Goal: Task Accomplishment & Management: Use online tool/utility

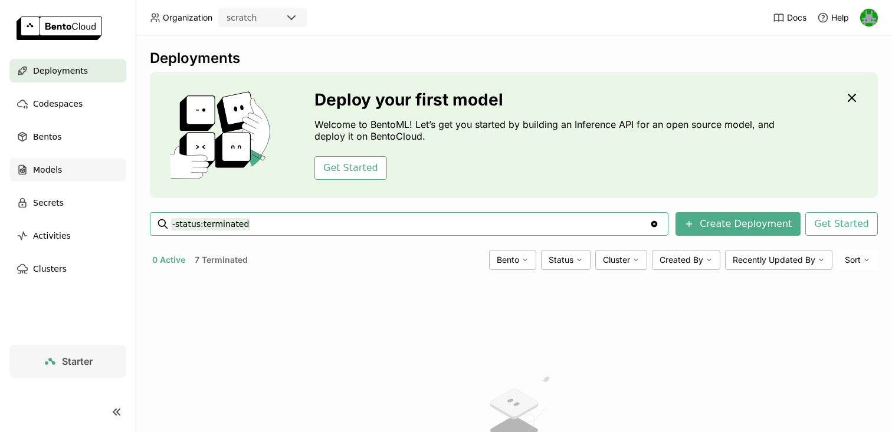
click at [52, 172] on span "Models" at bounding box center [47, 170] width 29 height 14
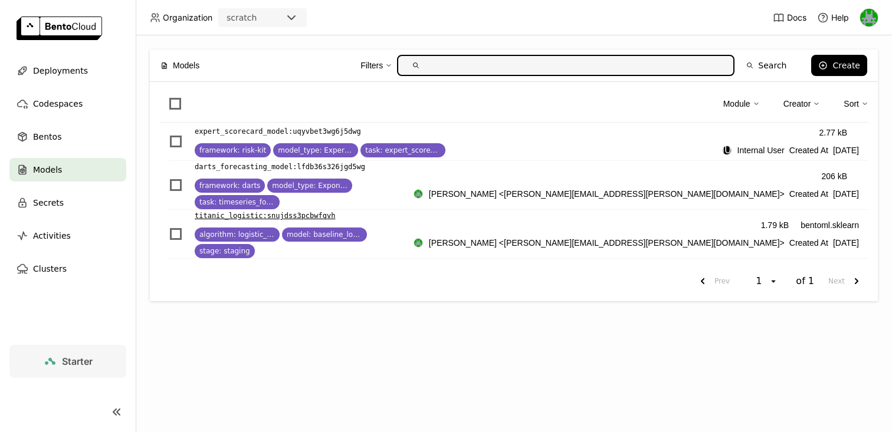
click at [307, 210] on p "titanic_logistic : snujdss3pcbwfqvh" at bounding box center [265, 216] width 140 height 12
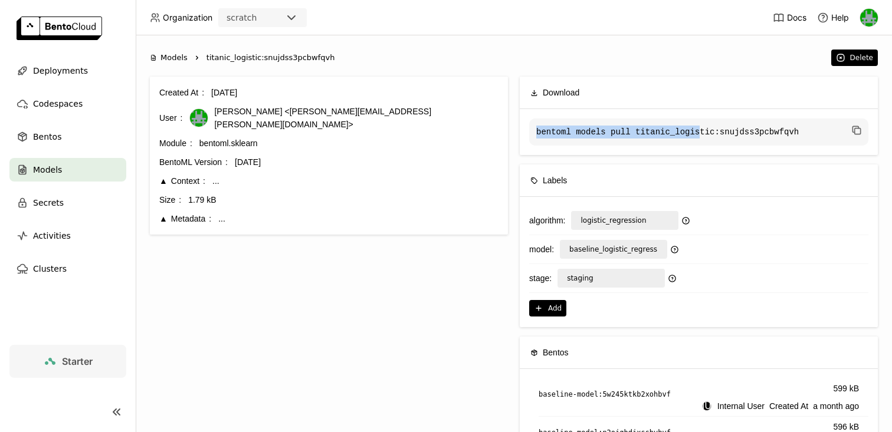
drag, startPoint x: 537, startPoint y: 133, endPoint x: 699, endPoint y: 133, distance: 162.2
click at [701, 134] on code "bentoml models pull titanic_logistic:snujdss3pcbwfqvh" at bounding box center [698, 132] width 339 height 27
click at [731, 132] on code "bentoml models pull titanic_logistic:snujdss3pcbwfqvh" at bounding box center [698, 132] width 339 height 27
drag, startPoint x: 805, startPoint y: 128, endPoint x: 535, endPoint y: 132, distance: 270.1
click at [535, 132] on code "bentoml models pull titanic_logistic:snujdss3pcbwfqvh" at bounding box center [698, 132] width 339 height 27
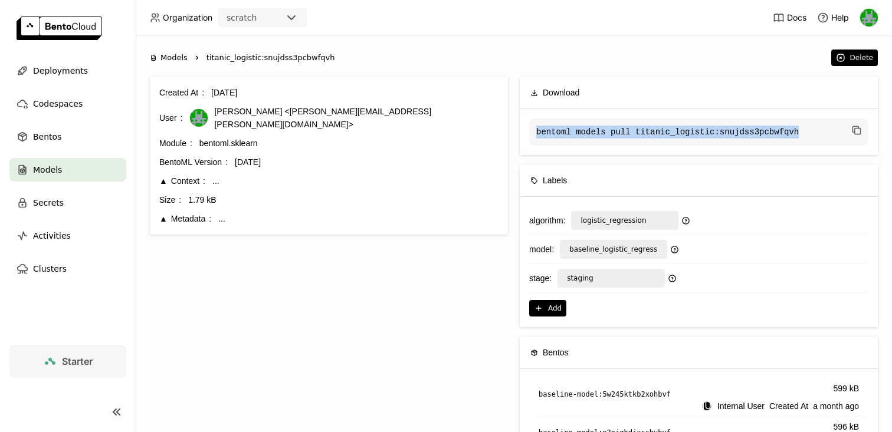
click at [544, 133] on code "bentoml models pull titanic_logistic:snujdss3pcbwfqvh" at bounding box center [698, 132] width 339 height 27
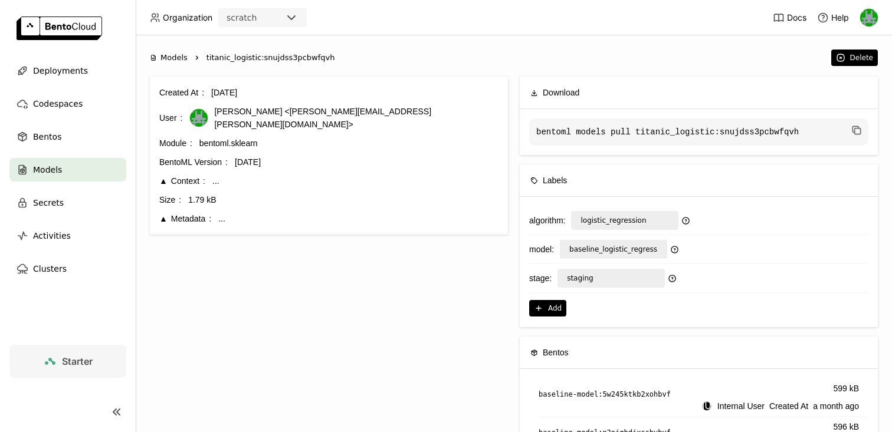
click at [252, 60] on span "titanic_logistic:snujdss3pcbwfqvh" at bounding box center [270, 58] width 129 height 12
copy div "titanic_logistic:snujdss3pcbwfqvh"
click at [169, 60] on span "Models" at bounding box center [173, 58] width 27 height 12
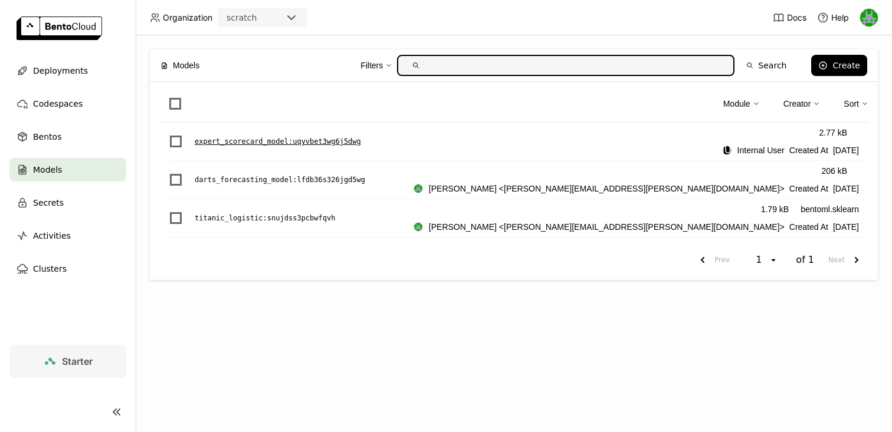
click at [277, 143] on p "expert_scorecard_model : uqyvbet3wg6j5dwg" at bounding box center [278, 142] width 166 height 12
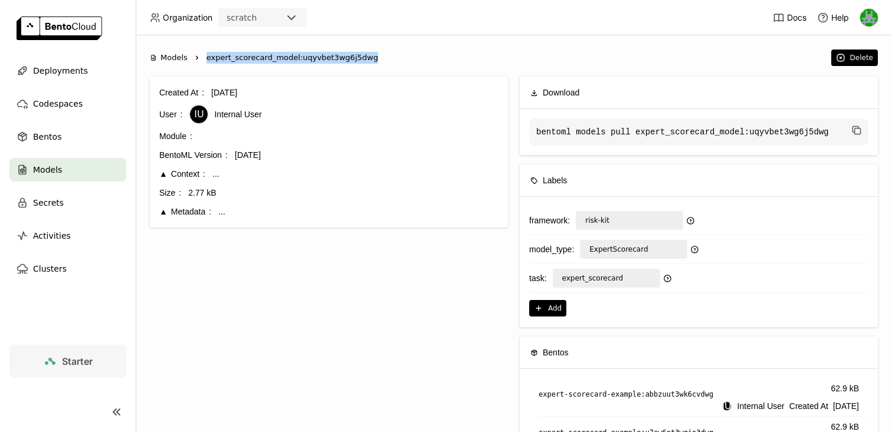
drag, startPoint x: 372, startPoint y: 57, endPoint x: 207, endPoint y: 58, distance: 164.5
click at [207, 58] on span "expert_scorecard_model:uqyvbet3wg6j5dwg" at bounding box center [292, 58] width 172 height 12
copy span "expert_scorecard_model:uqyvbet3wg6j5dwg"
